Goal: Task Accomplishment & Management: Use online tool/utility

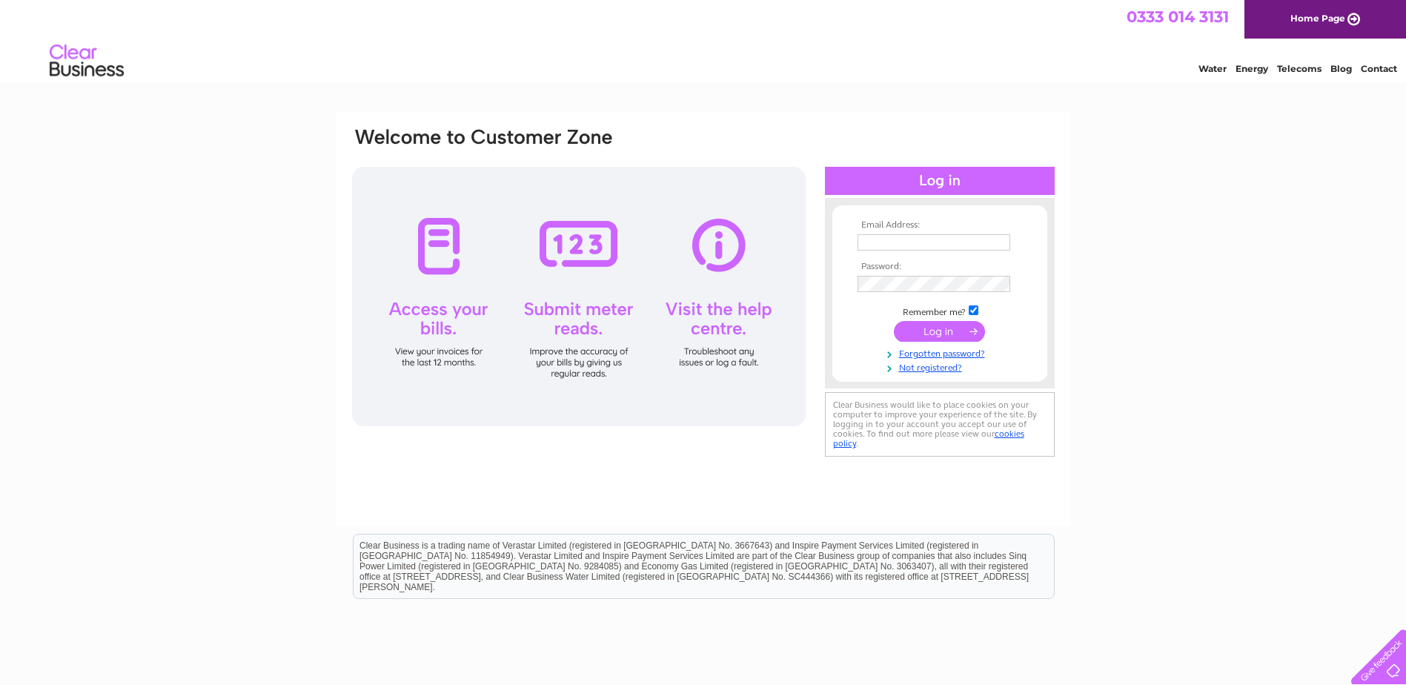
type input "dreecameron@btconnect.com"
click at [921, 325] on input "submit" at bounding box center [939, 331] width 91 height 21
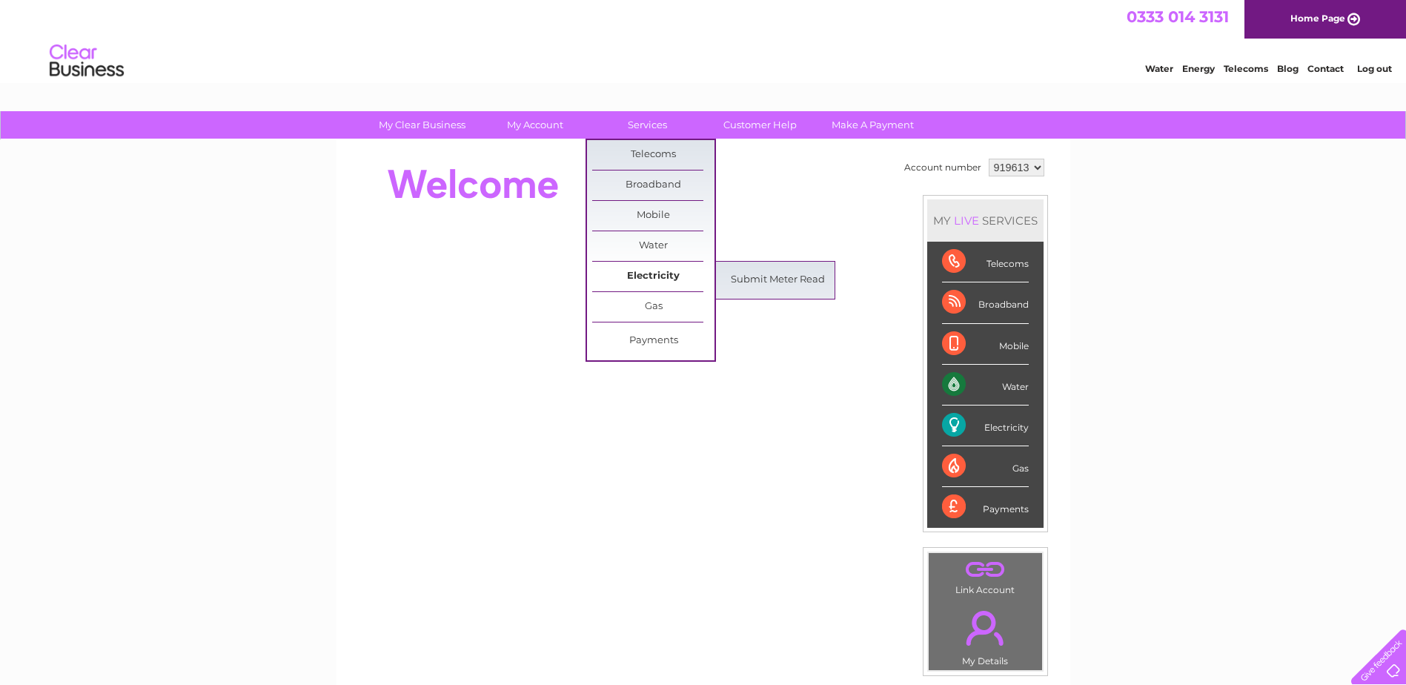
click at [656, 277] on link "Electricity" at bounding box center [653, 277] width 122 height 30
click at [772, 281] on link "Submit Meter Read" at bounding box center [778, 280] width 122 height 30
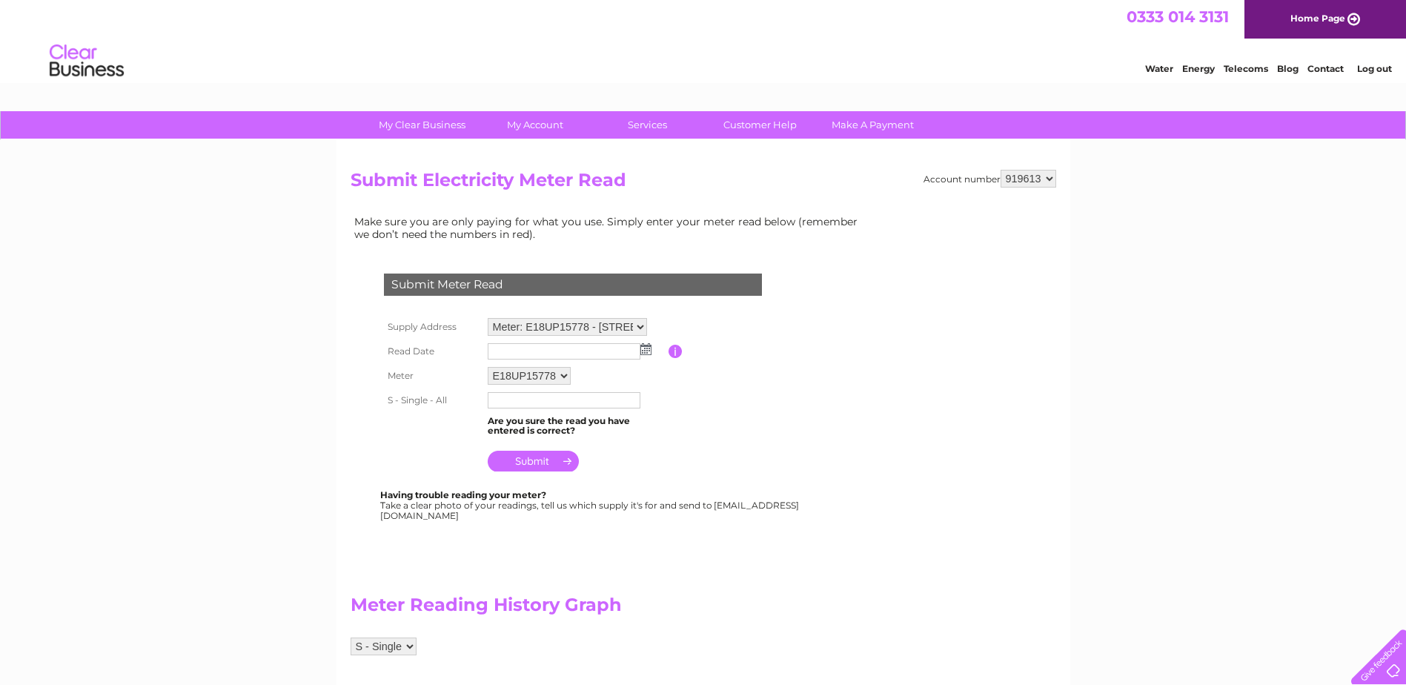
click at [645, 348] on img at bounding box center [645, 349] width 11 height 12
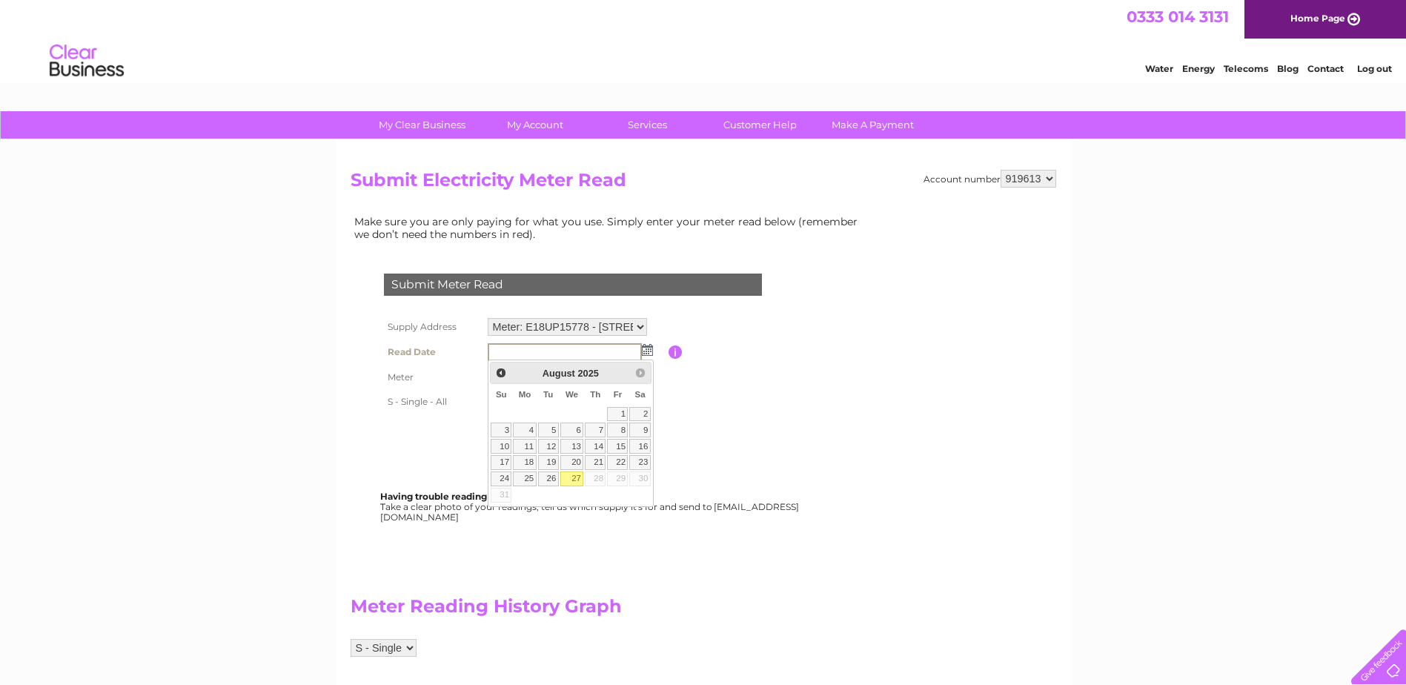
click at [580, 474] on link "27" at bounding box center [572, 478] width 24 height 15
type input "2025/08/27"
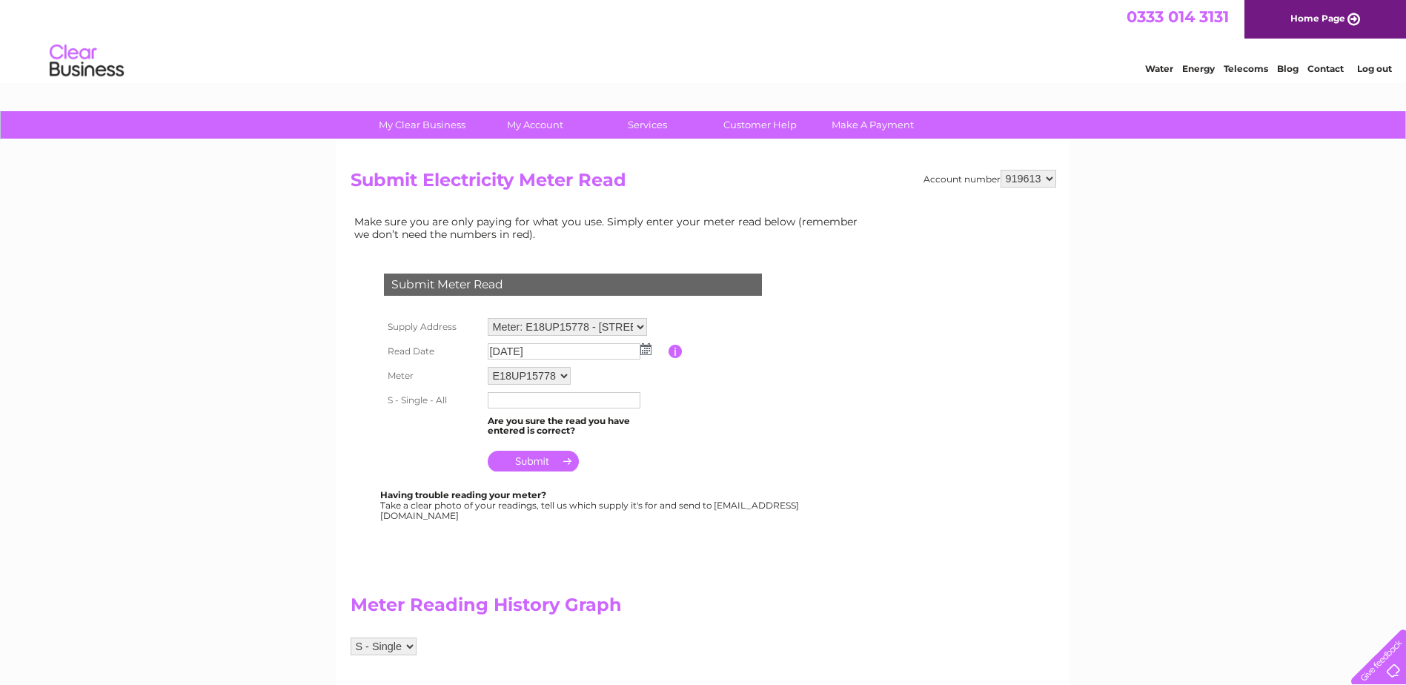
click at [559, 404] on input "text" at bounding box center [564, 400] width 153 height 16
type input "117729"
click at [540, 463] on input "submit" at bounding box center [533, 462] width 91 height 21
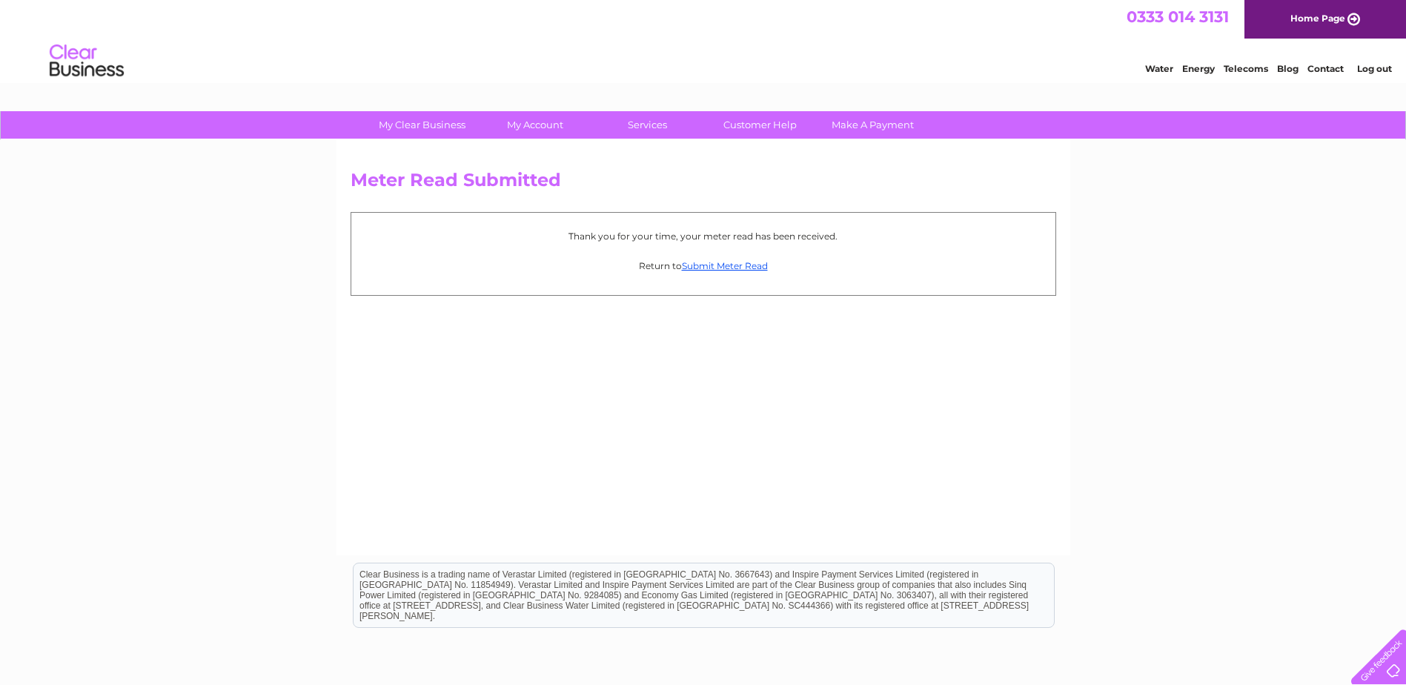
click at [1364, 66] on link "Log out" at bounding box center [1374, 68] width 35 height 11
